Goal: Task Accomplishment & Management: Use online tool/utility

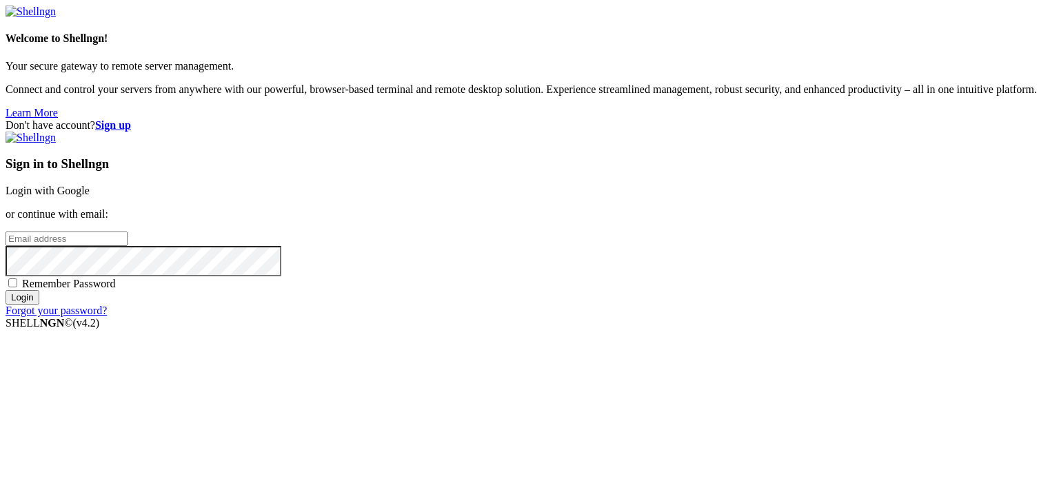
click at [128, 246] on input "email" at bounding box center [67, 239] width 122 height 14
type input "[EMAIL_ADDRESS][DOMAIN_NAME]"
click at [116, 290] on span "Remember Password" at bounding box center [69, 284] width 94 height 12
click at [17, 288] on input "Remember Password" at bounding box center [12, 283] width 9 height 9
checkbox input "true"
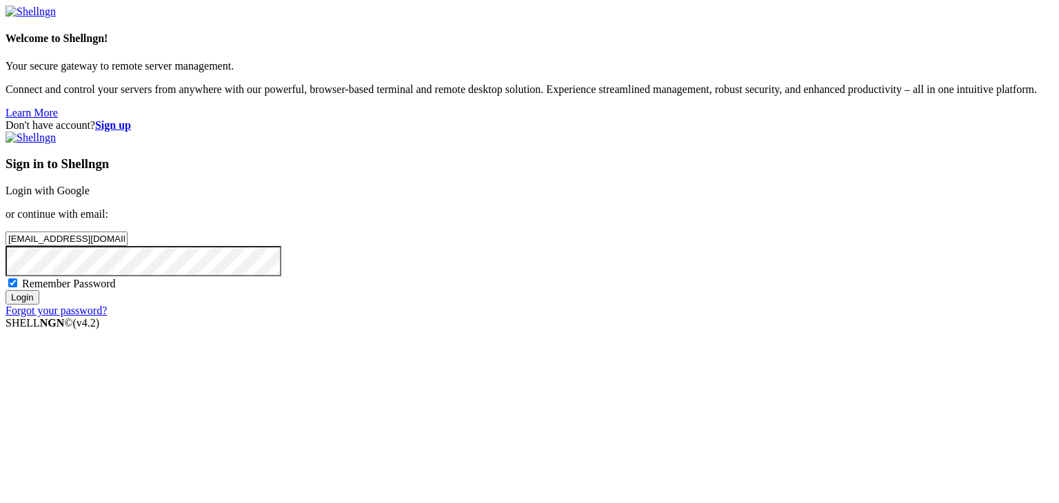
click at [39, 305] on input "Login" at bounding box center [23, 297] width 34 height 14
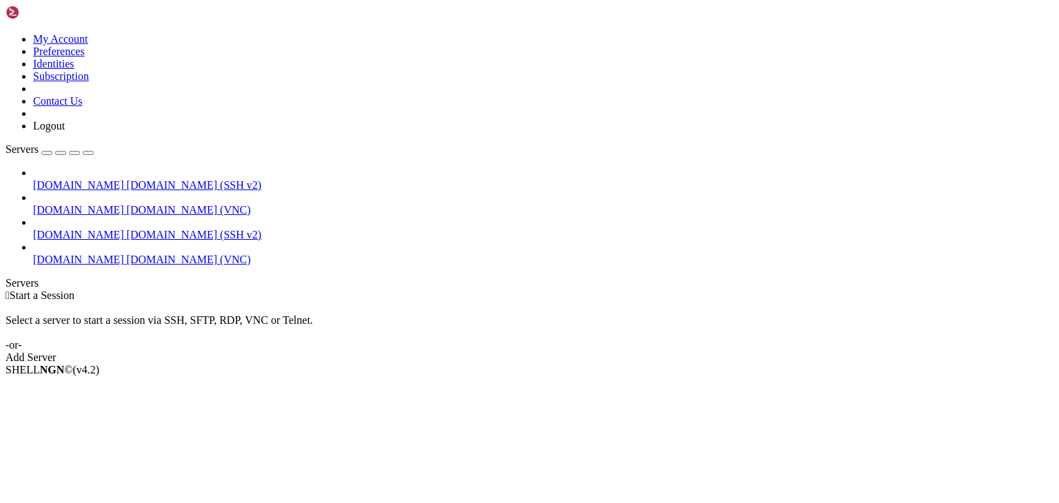
click at [51, 179] on span "[DOMAIN_NAME]" at bounding box center [78, 185] width 91 height 12
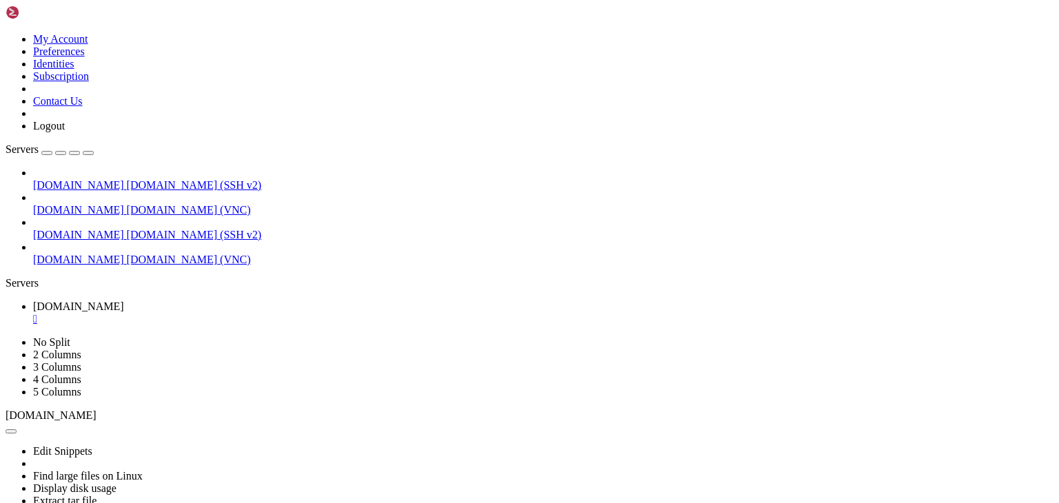
click at [51, 179] on span "[DOMAIN_NAME]" at bounding box center [78, 185] width 91 height 12
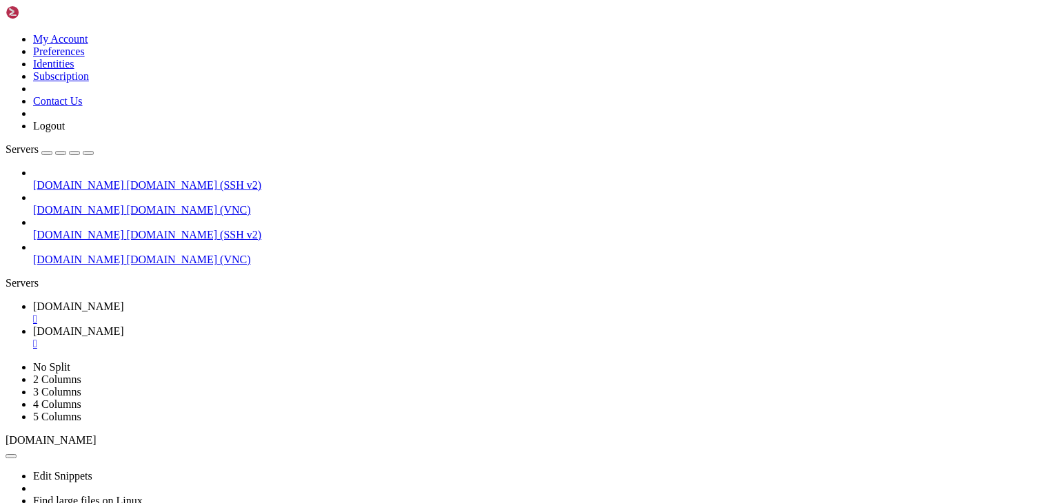
click at [51, 179] on span "[DOMAIN_NAME]" at bounding box center [78, 185] width 91 height 12
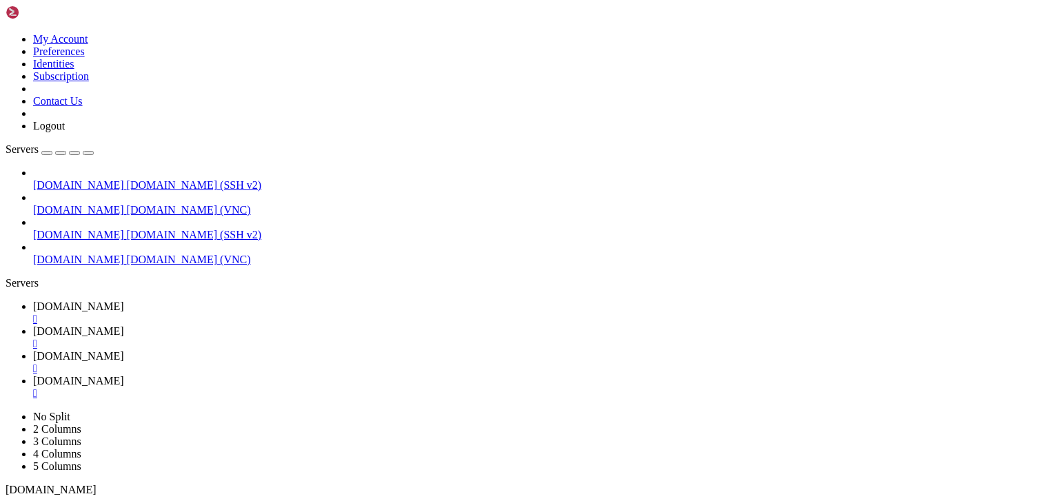
click at [88, 153] on icon "button" at bounding box center [88, 153] width 0 height 0
click at [77, 301] on span "[DOMAIN_NAME]" at bounding box center [78, 307] width 91 height 12
drag, startPoint x: 83, startPoint y: 633, endPoint x: 90, endPoint y: 752, distance: 119.5
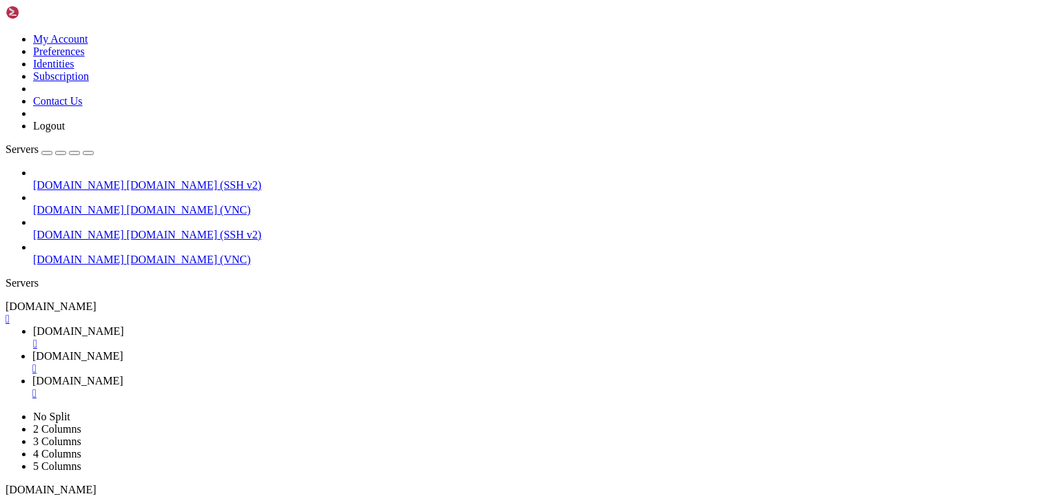
click at [65, 301] on span "[DOMAIN_NAME]" at bounding box center [66, 307] width 91 height 12
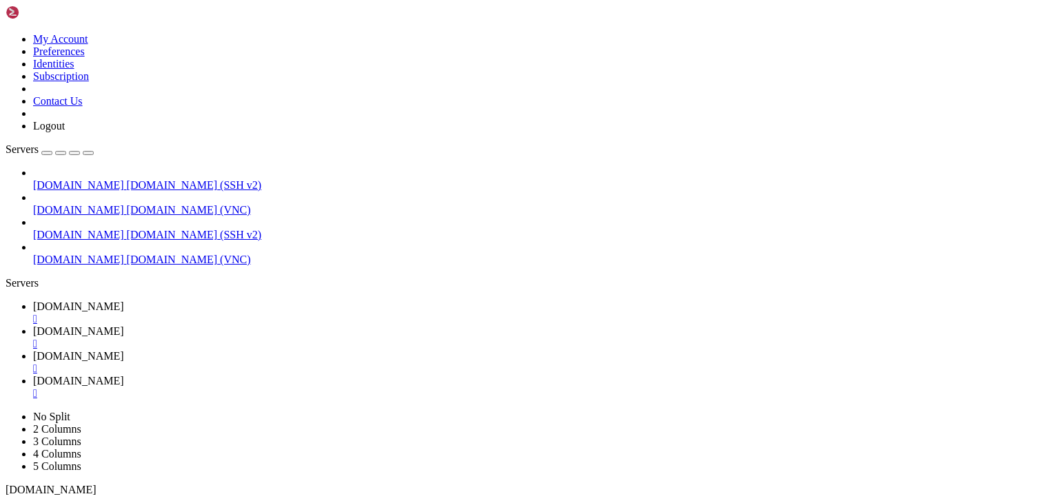
click at [124, 326] on span "[DOMAIN_NAME]" at bounding box center [78, 332] width 91 height 12
click at [124, 350] on span "[DOMAIN_NAME]" at bounding box center [78, 356] width 91 height 12
click at [124, 375] on span "[DOMAIN_NAME]" at bounding box center [78, 381] width 91 height 12
click at [124, 326] on span "[DOMAIN_NAME]" at bounding box center [78, 332] width 91 height 12
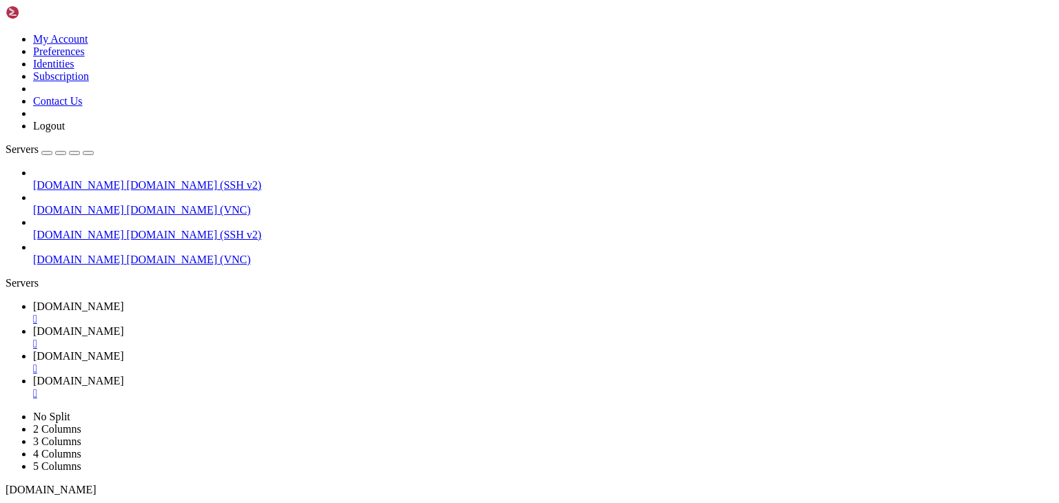
scroll to position [87, 0]
click at [590, 301] on ul "chrimson.net  chrimson.net  chrimson.net  chrimson.net " at bounding box center [530, 350] width 1048 height 99
click at [6, 411] on icon at bounding box center [6, 411] width 0 height 0
click at [81, 423] on link "2 Columns" at bounding box center [57, 429] width 48 height 12
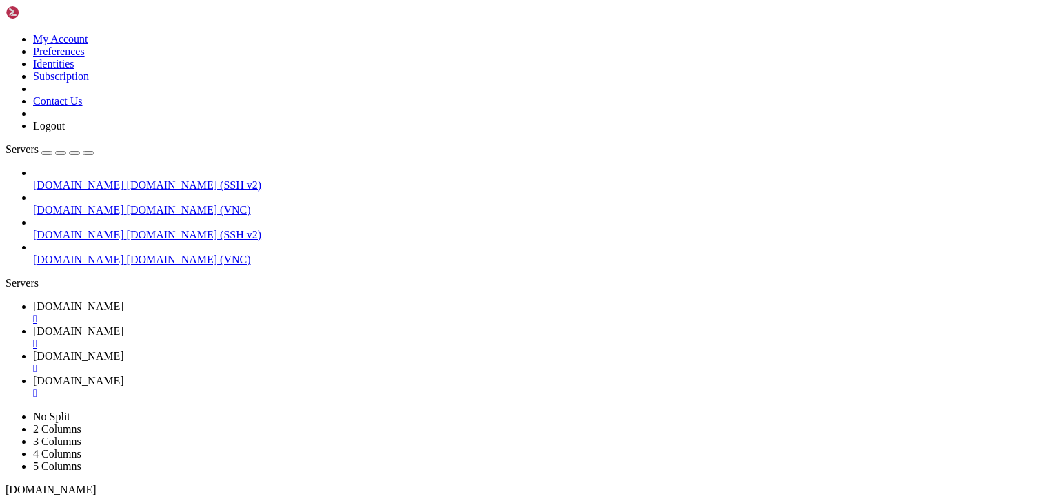
scroll to position [385, 0]
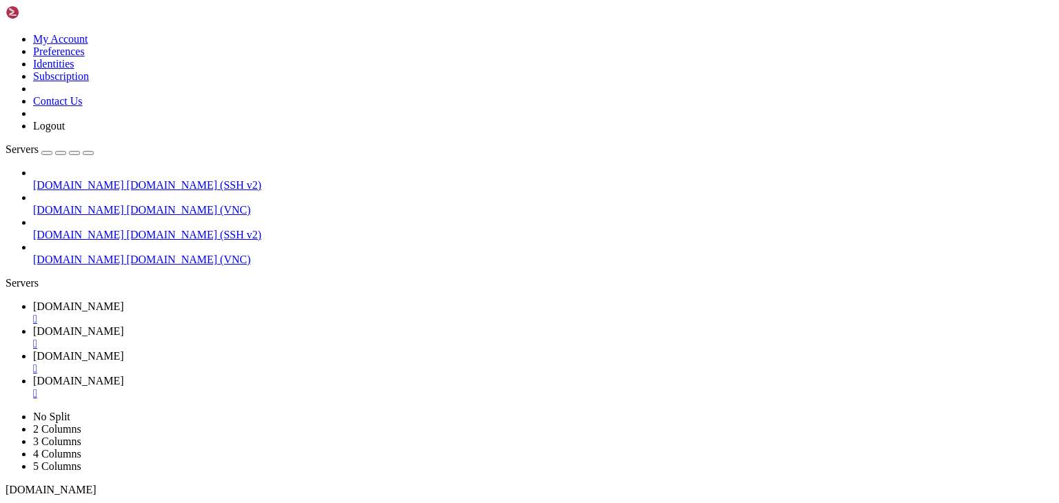
scroll to position [1403, 0]
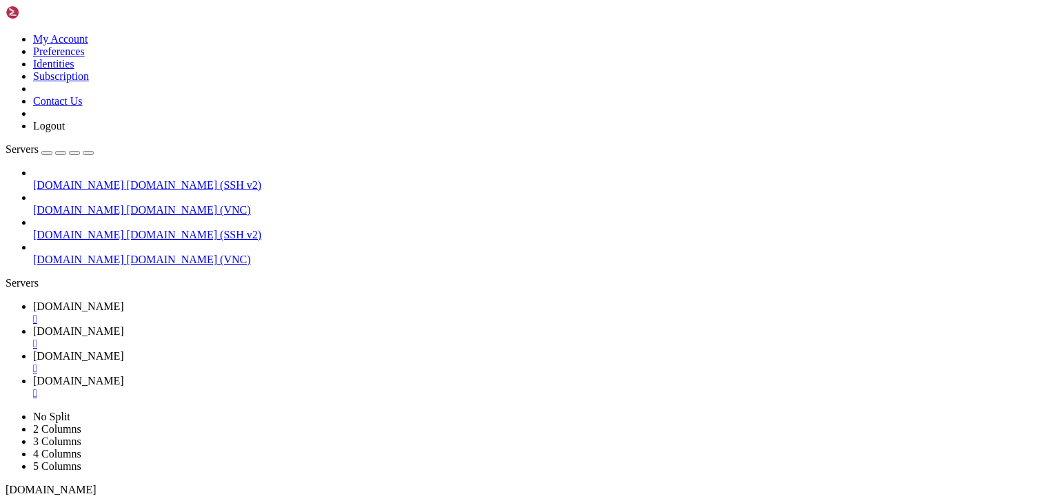
scroll to position [770, 0]
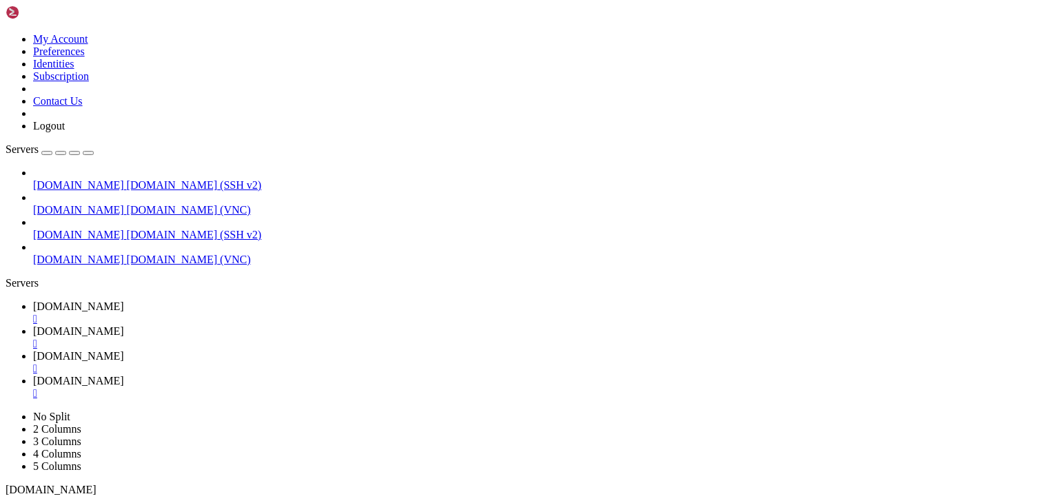
scroll to position [447, 0]
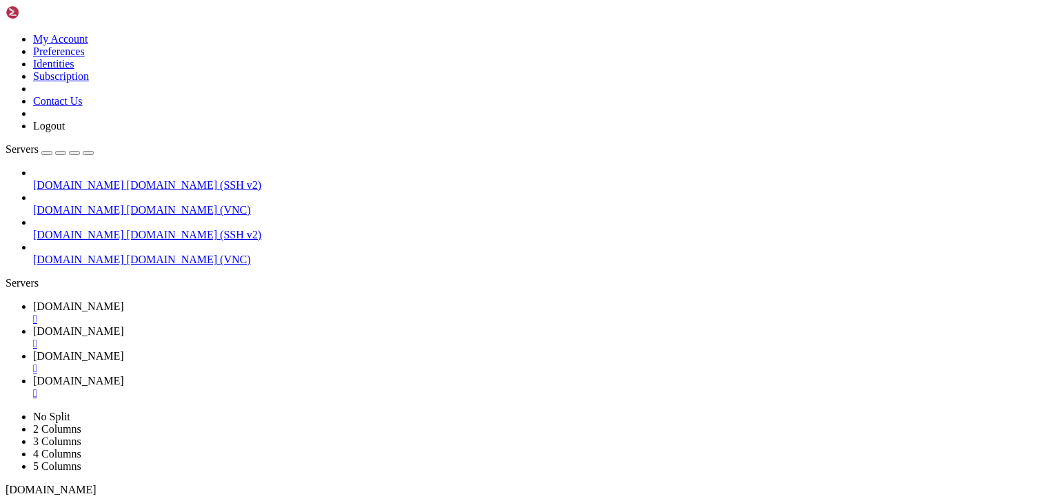
scroll to position [2632, 0]
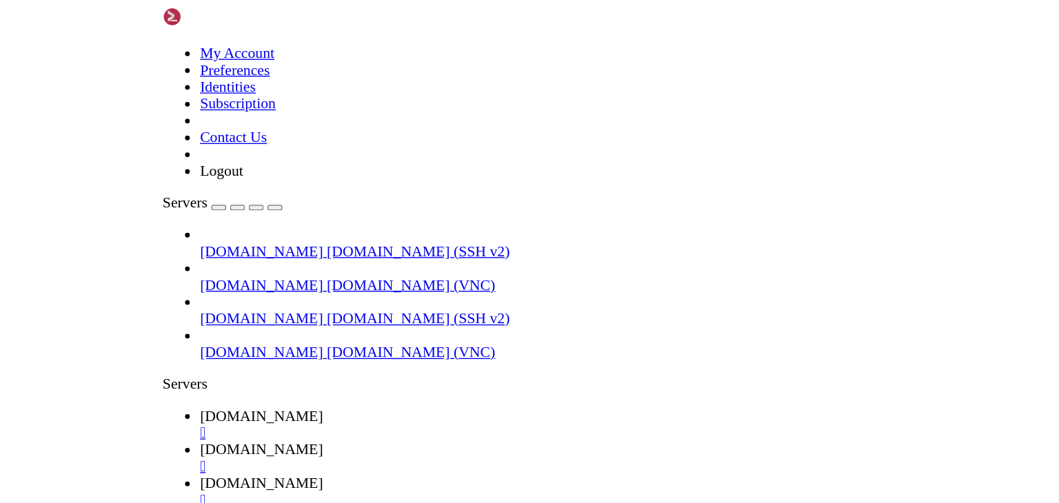
scroll to position [795, 0]
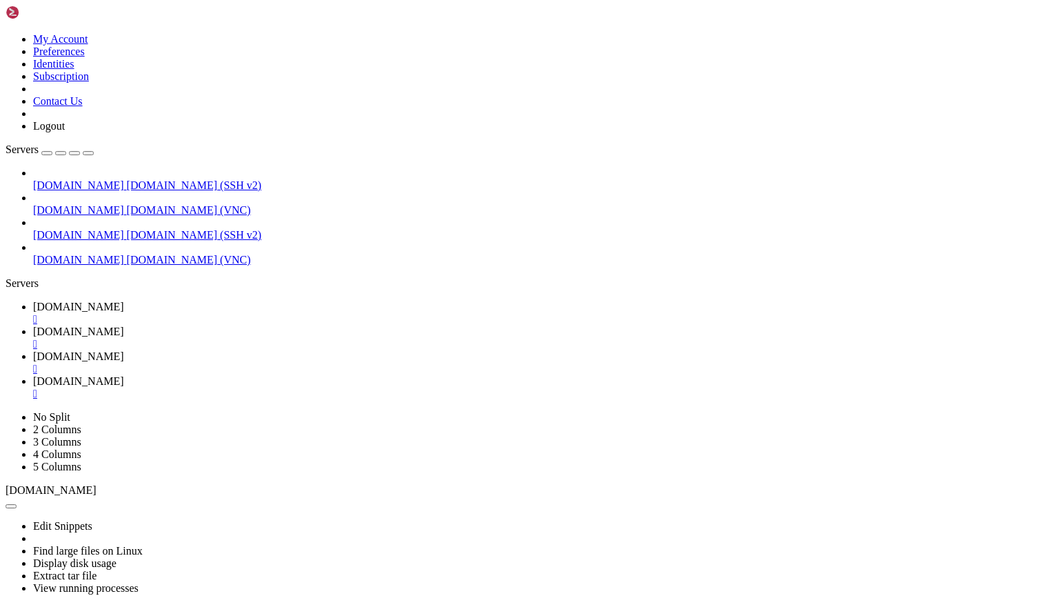
scroll to position [2582, 0]
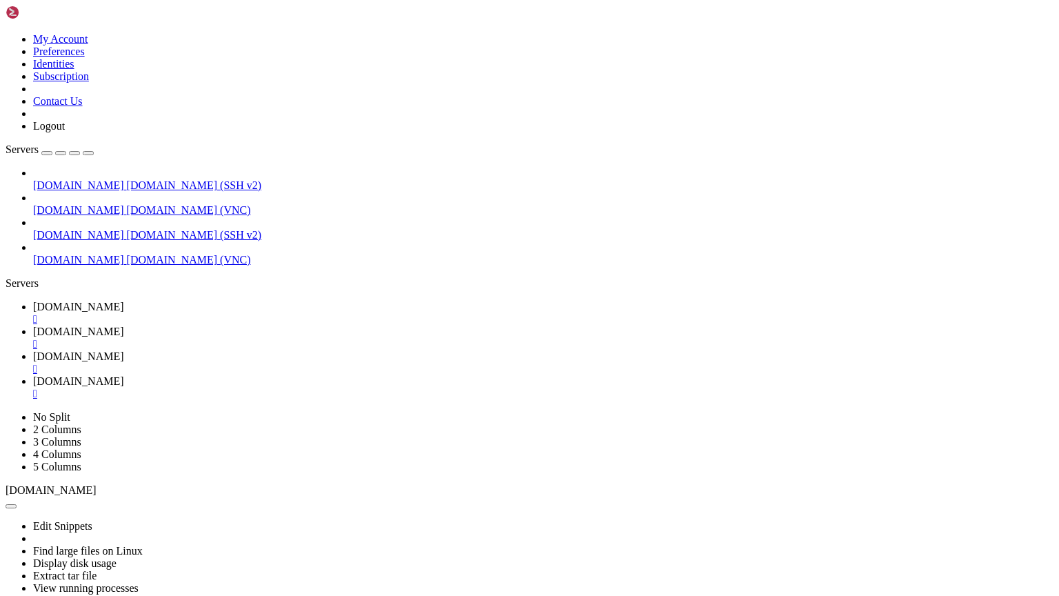
scroll to position [559, 0]
click at [97, 484] on span "[DOMAIN_NAME]" at bounding box center [51, 490] width 91 height 12
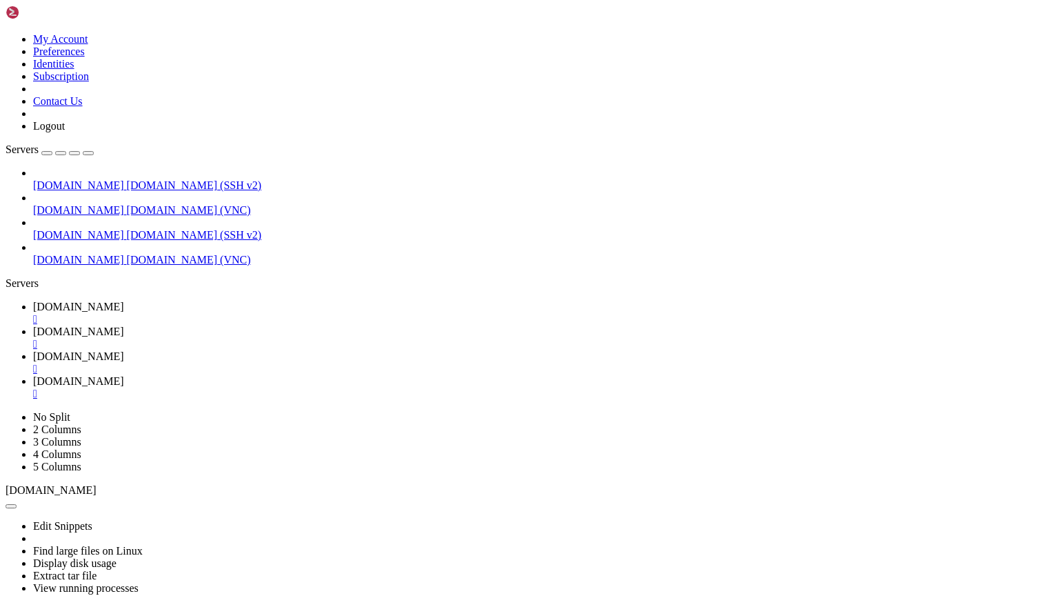
scroll to position [2433, 0]
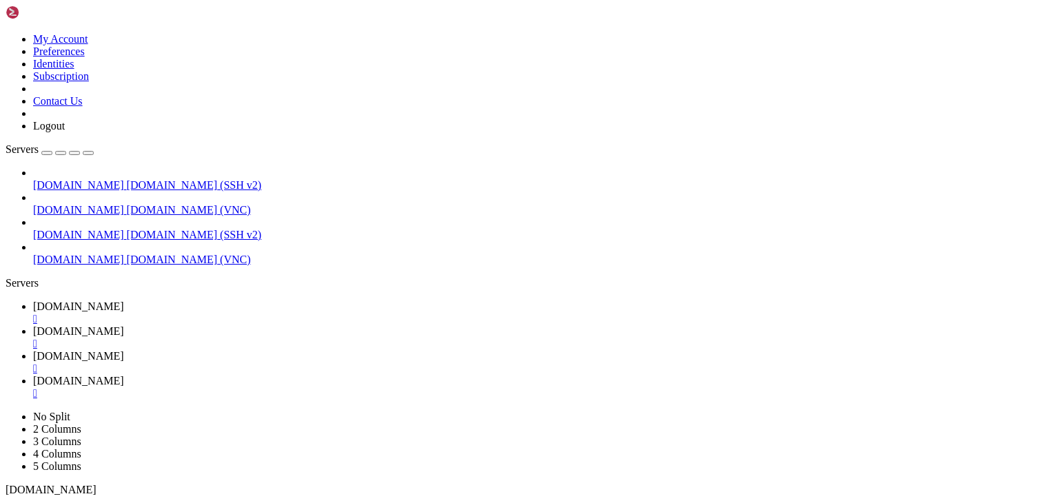
scroll to position [807, 0]
click at [6, 277] on div "Servers" at bounding box center [530, 283] width 1048 height 12
click at [6, 33] on icon at bounding box center [6, 33] width 0 height 0
click at [77, 57] on link "Preferences" at bounding box center [59, 52] width 52 height 12
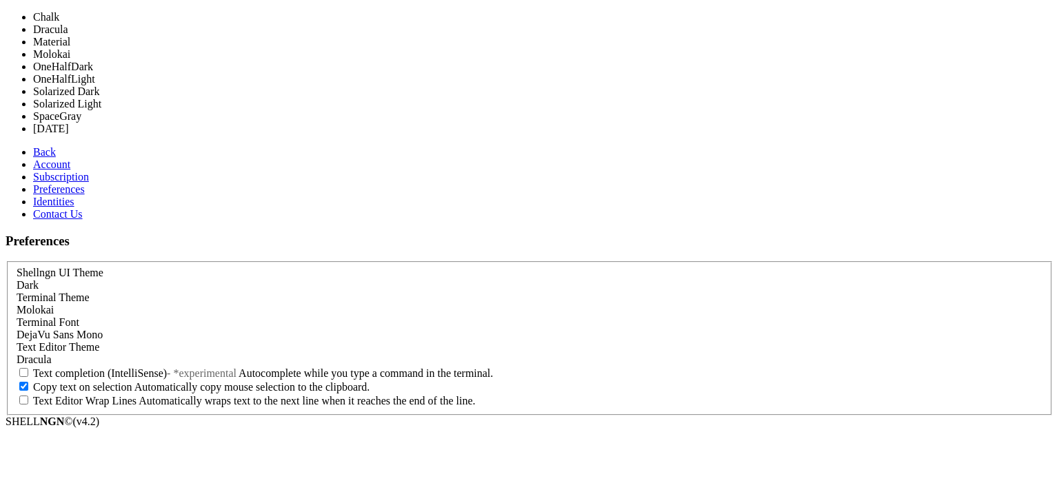
click at [225, 304] on div "Molokai" at bounding box center [530, 310] width 1026 height 12
click at [613, 292] on div "Terminal Theme [GEOGRAPHIC_DATA]" at bounding box center [530, 304] width 1026 height 25
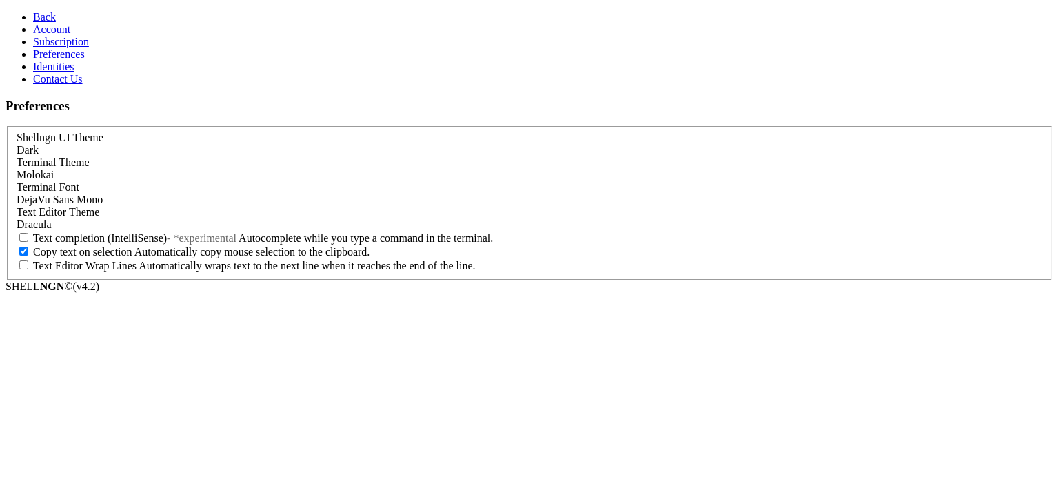
click at [33, 19] on icon at bounding box center [33, 17] width 0 height 12
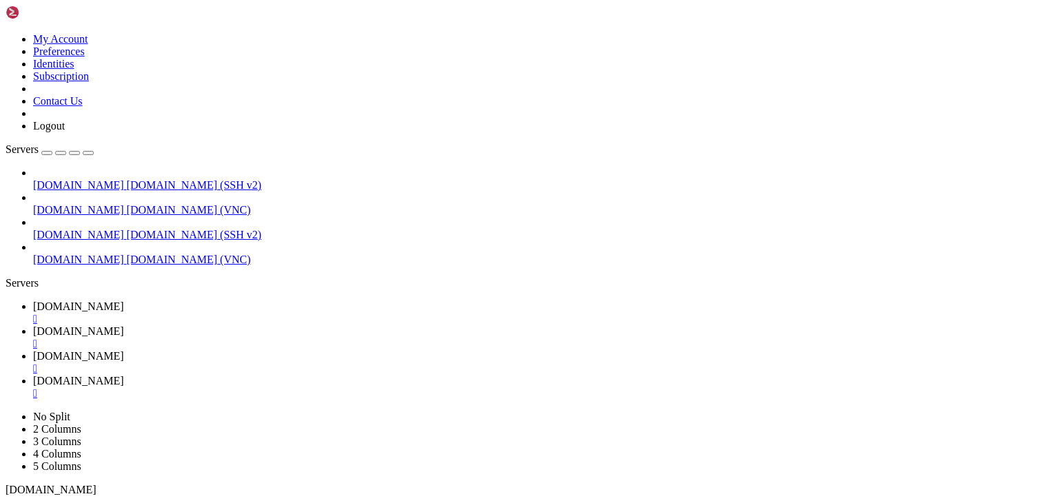
scroll to position [3737, 0]
click at [88, 153] on icon "button" at bounding box center [88, 153] width 0 height 0
click at [6, 411] on icon at bounding box center [6, 411] width 0 height 0
click at [81, 423] on link "2 Columns" at bounding box center [57, 429] width 48 height 12
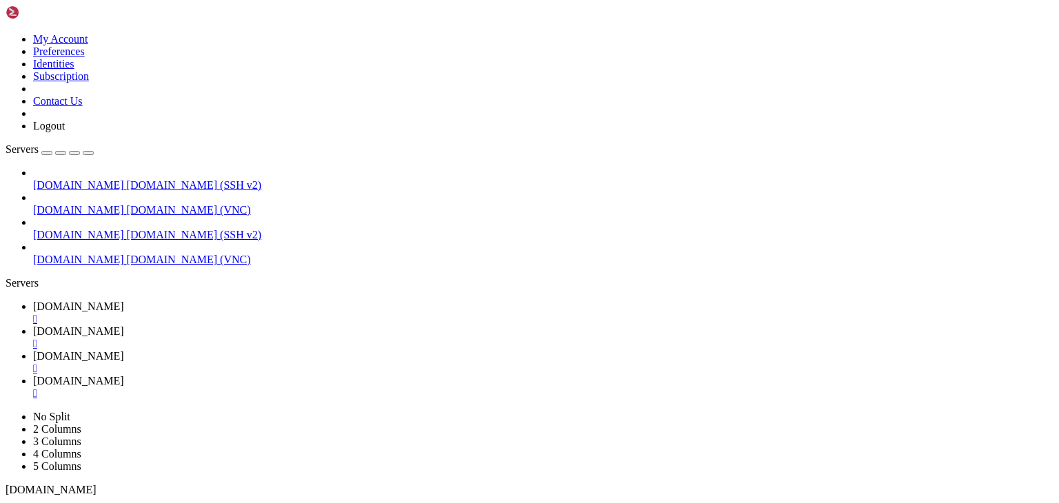
scroll to position [3985, 0]
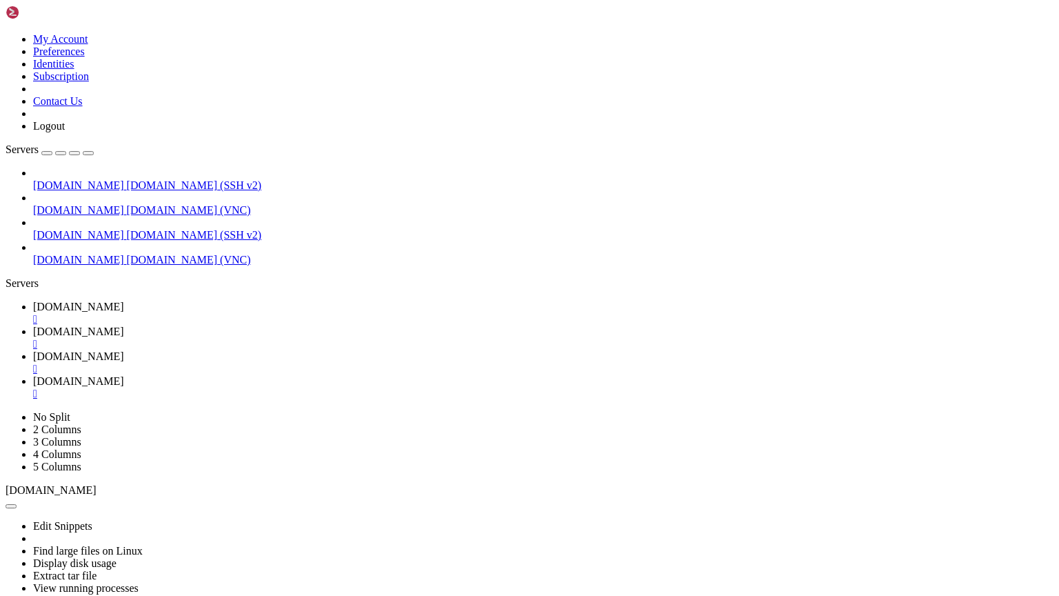
scroll to position [770, 0]
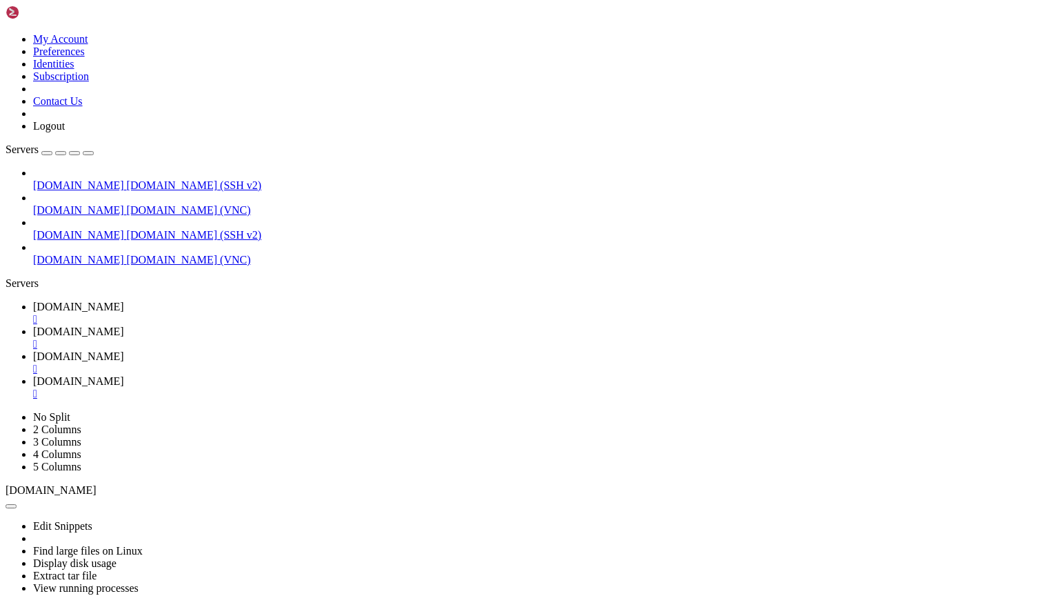
scroll to position [5115, 0]
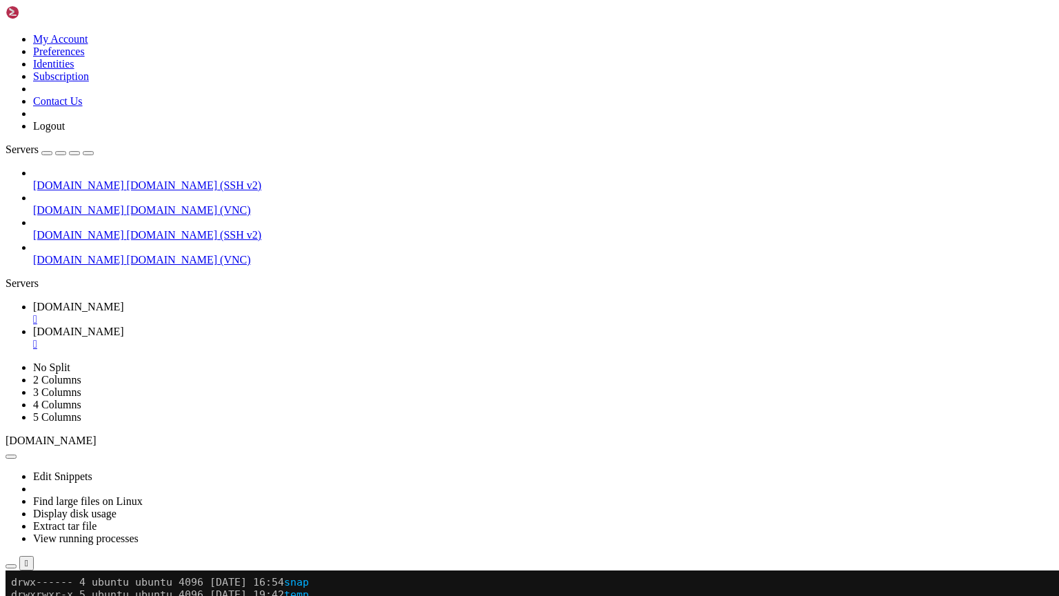
scroll to position [434, 0]
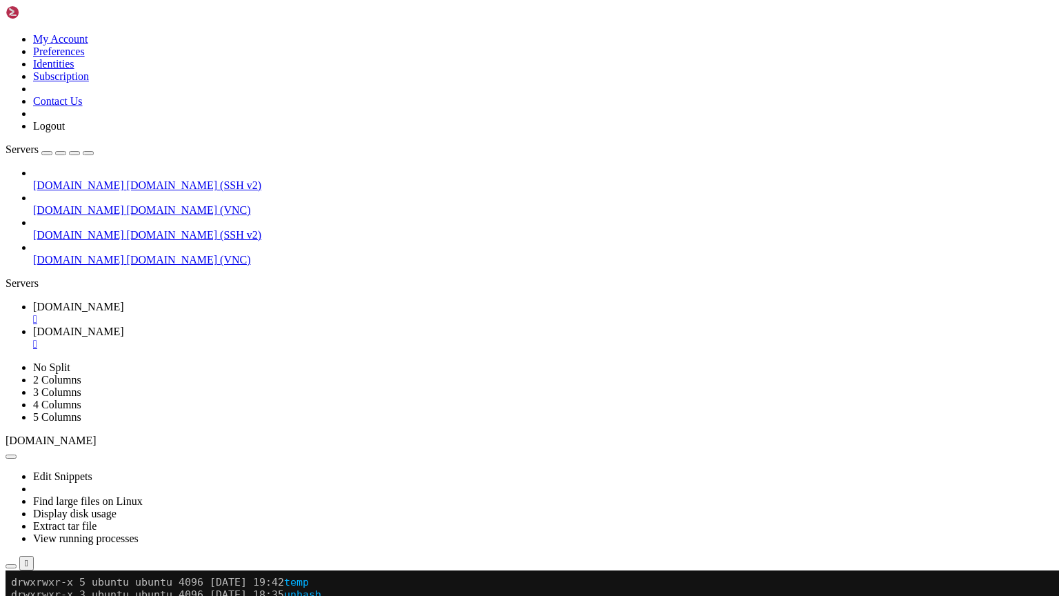
scroll to position [447, 0]
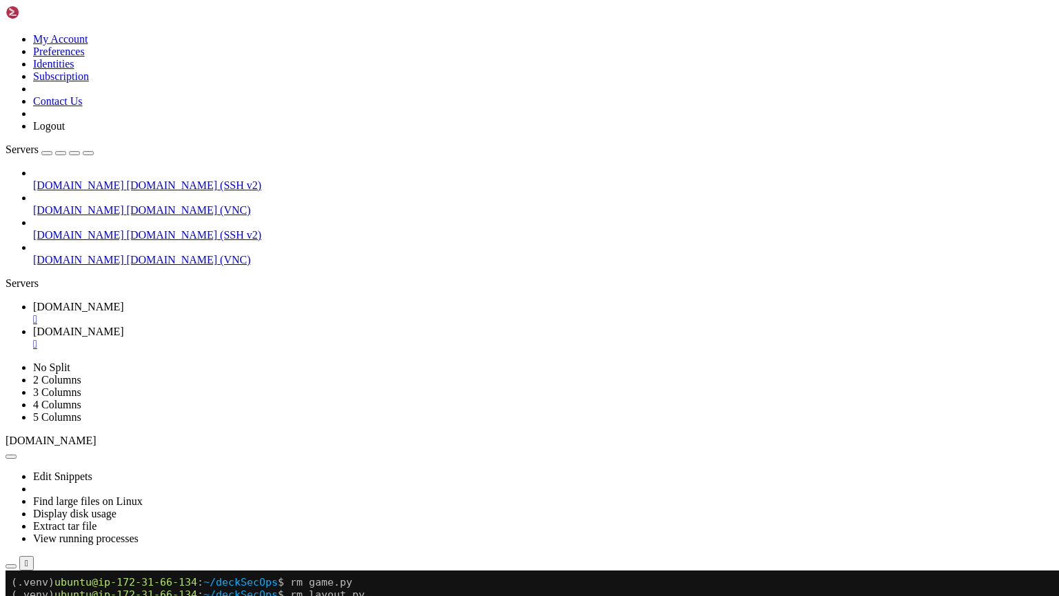
scroll to position [261, 0]
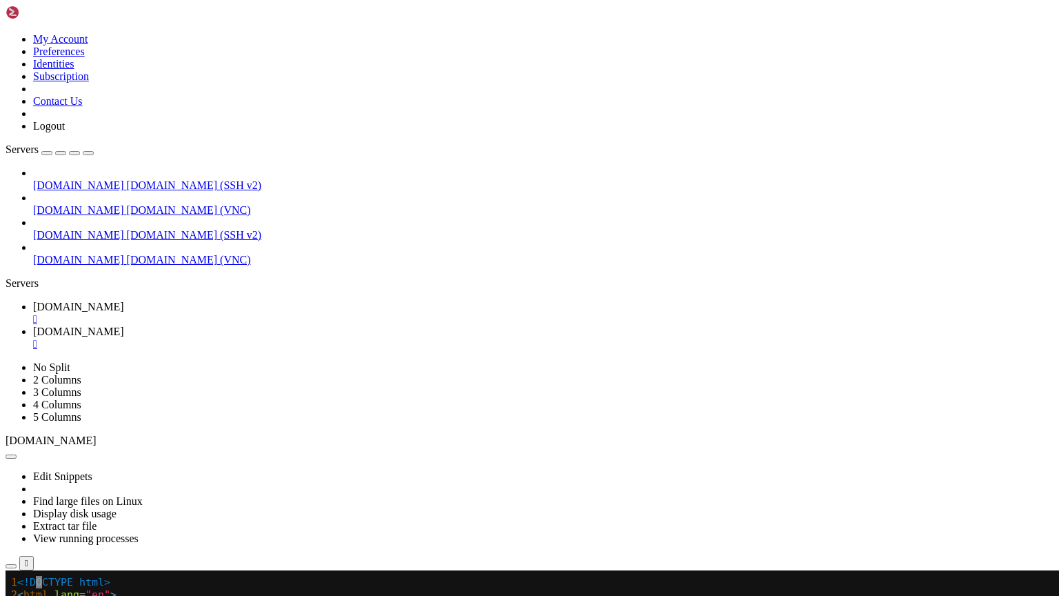
drag, startPoint x: 292, startPoint y: 1164, endPoint x: 225, endPoint y: 993, distance: 183.7
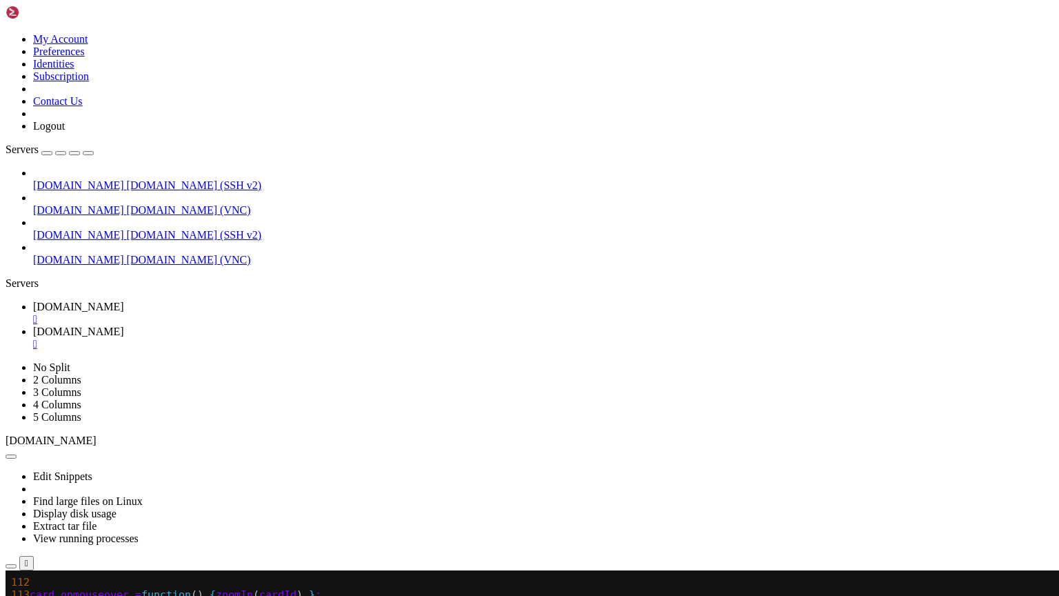
click at [147, 326] on link "chrimson.net " at bounding box center [543, 338] width 1021 height 25
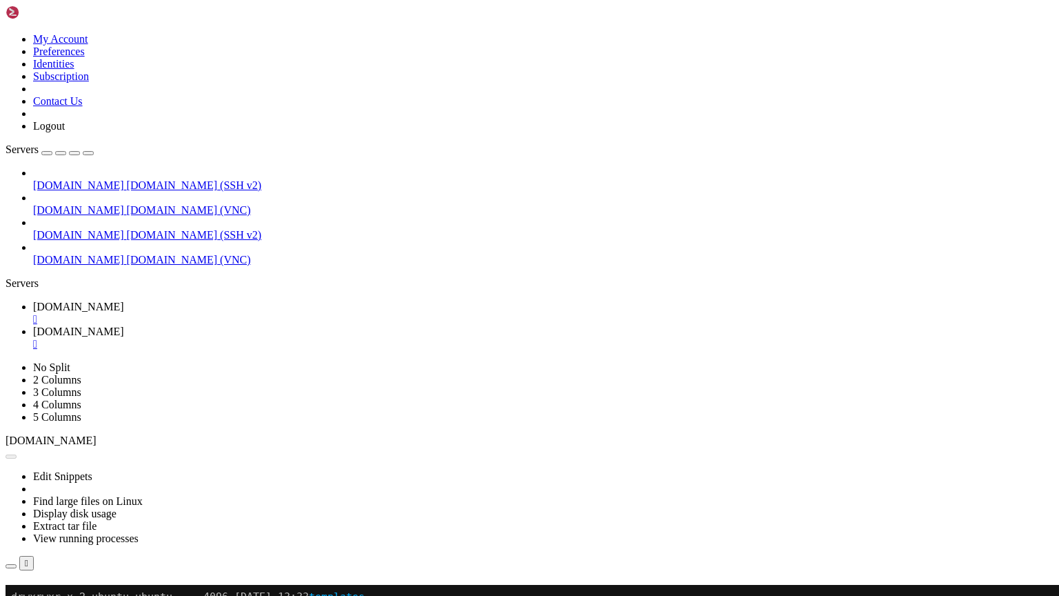
scroll to position [7808, 0]
click at [108, 313] on div "" at bounding box center [543, 319] width 1021 height 12
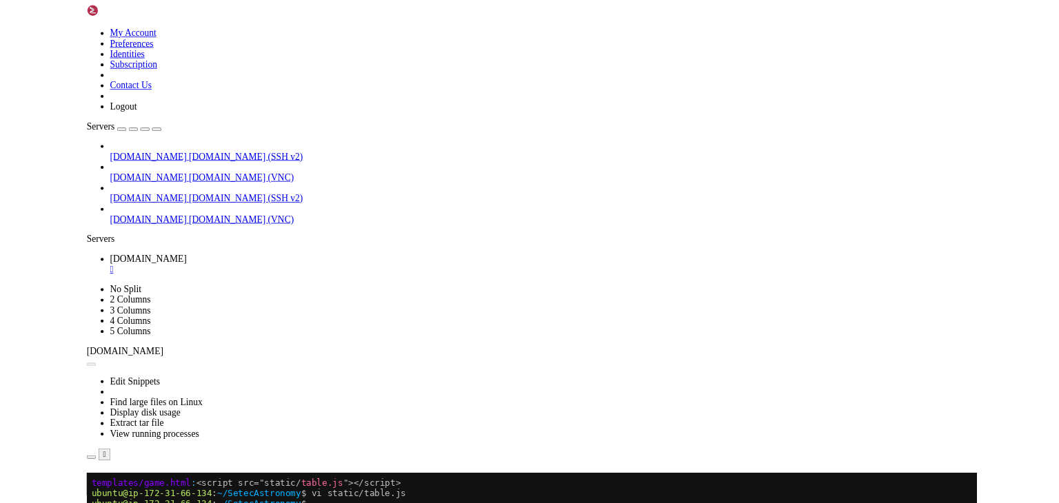
scroll to position [6, 0]
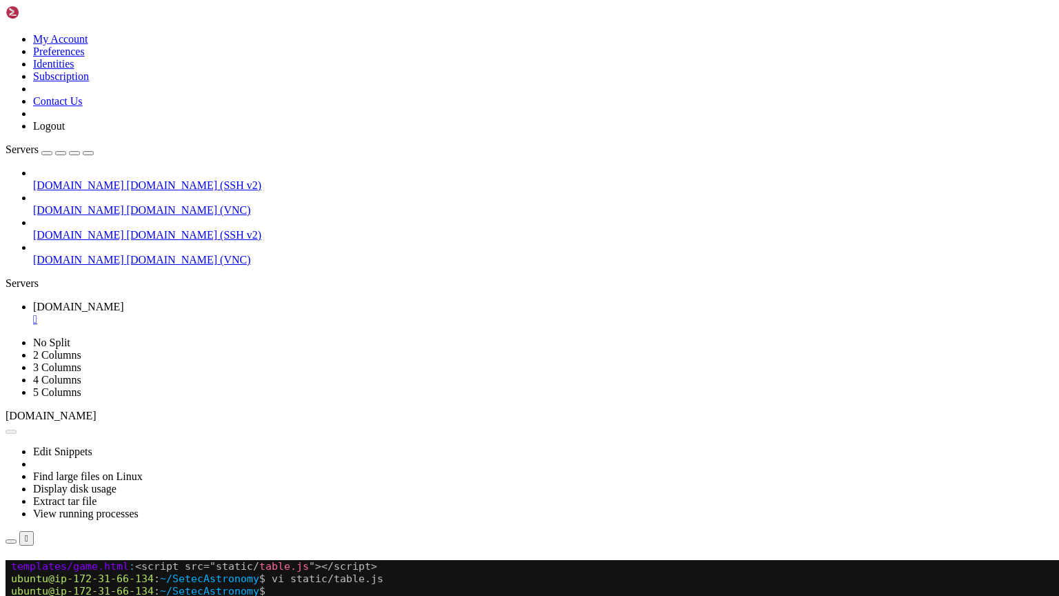
click at [108, 313] on div "" at bounding box center [543, 319] width 1021 height 12
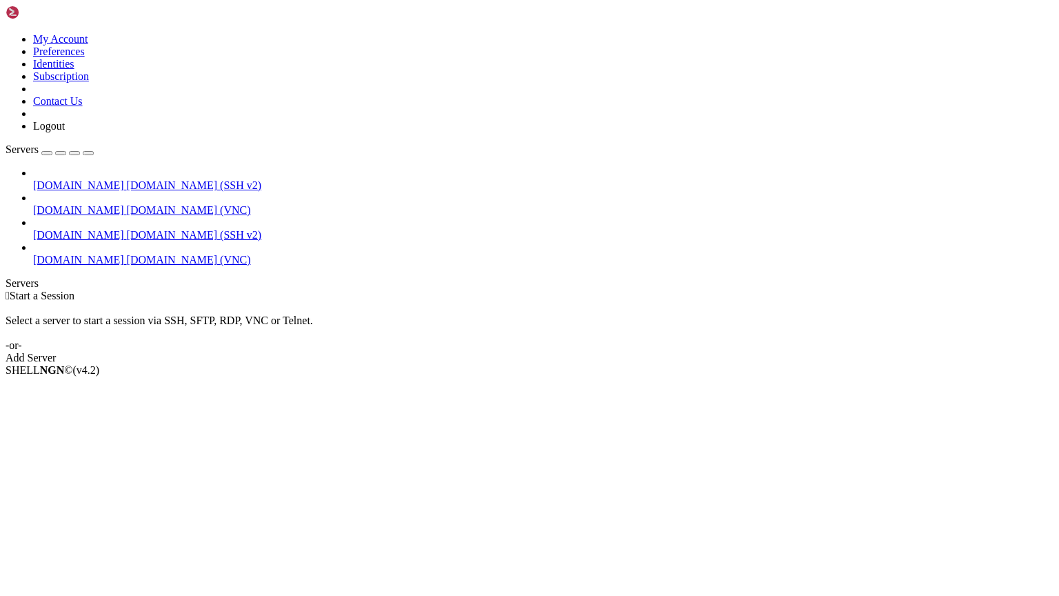
click at [535, 290] on div " Start a Session Select a server to start a session via SSH, SFTP, RDP, VNC or…" at bounding box center [530, 327] width 1048 height 74
click at [525, 290] on div " Start a Session Select a server to start a session via SSH, SFTP, RDP, VNC or…" at bounding box center [530, 327] width 1048 height 74
